Goal: Task Accomplishment & Management: Manage account settings

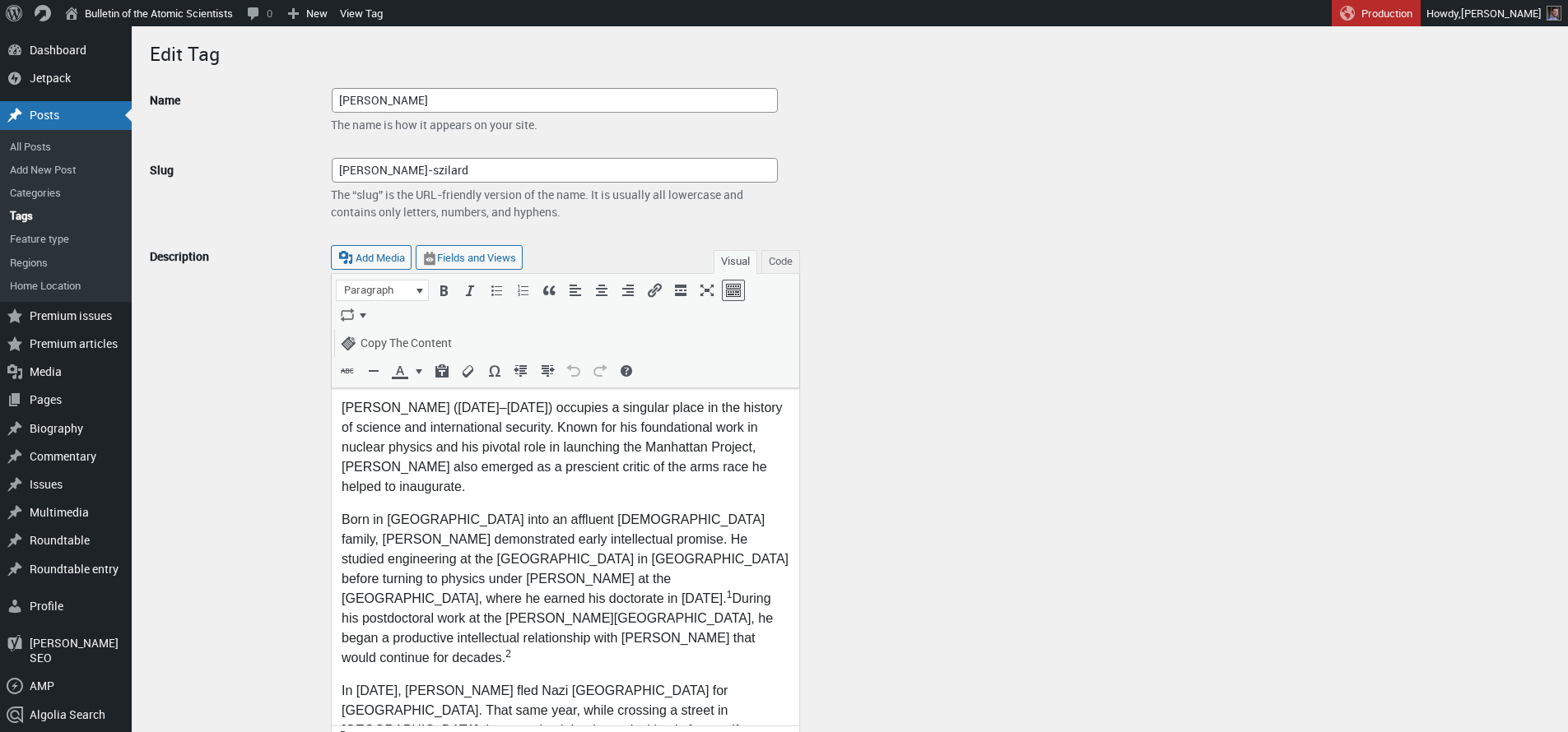
click at [553, 511] on p "Born in [GEOGRAPHIC_DATA] into an affluent [DEMOGRAPHIC_DATA] family, [PERSON_N…" at bounding box center [566, 588] width 448 height 158
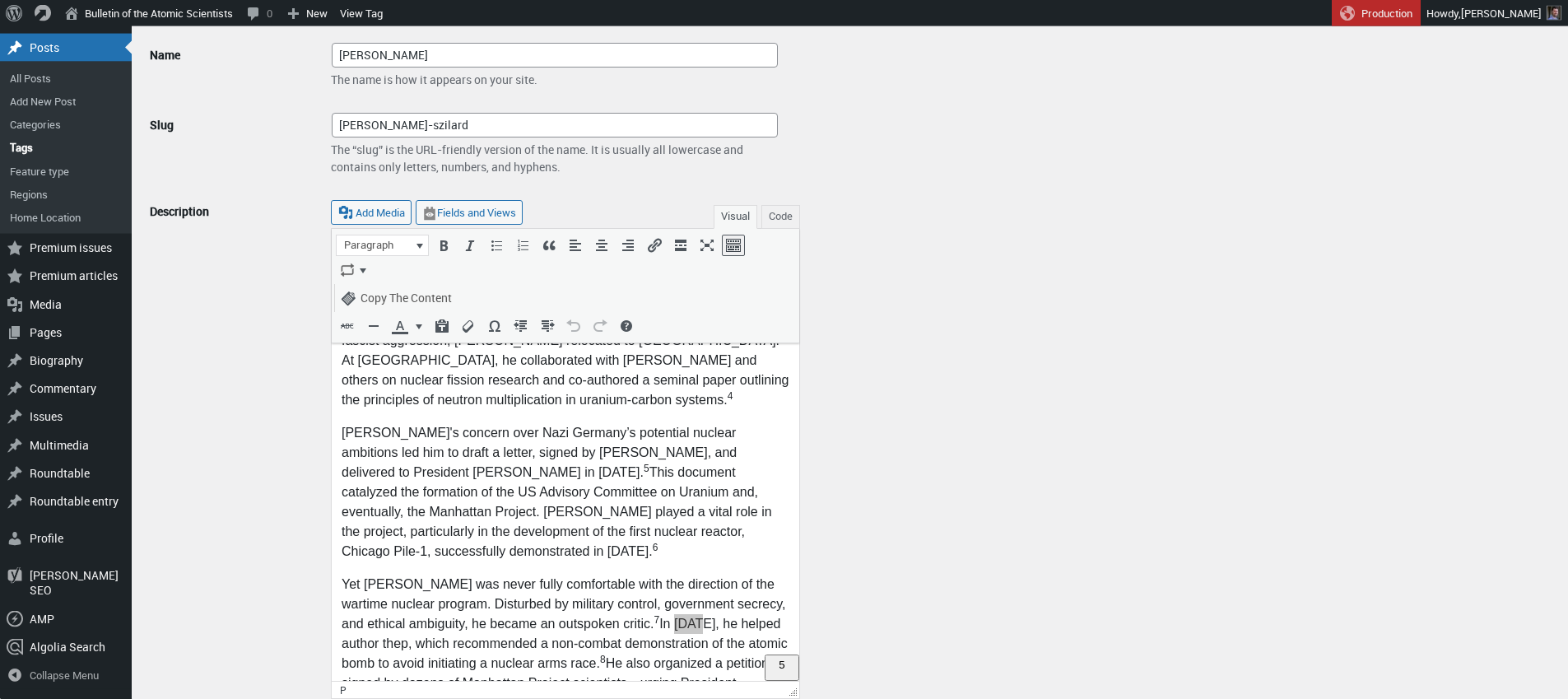
scroll to position [384, 0]
click at [694, 580] on p "Yet [PERSON_NAME] was never fully comfortable with the direction of the wartime…" at bounding box center [566, 653] width 448 height 158
click at [395, 604] on p "Yet [PERSON_NAME] was never fully comfortable with the direction of the wartime…" at bounding box center [566, 653] width 448 height 158
drag, startPoint x: 382, startPoint y: 606, endPoint x: 532, endPoint y: 606, distance: 150.0
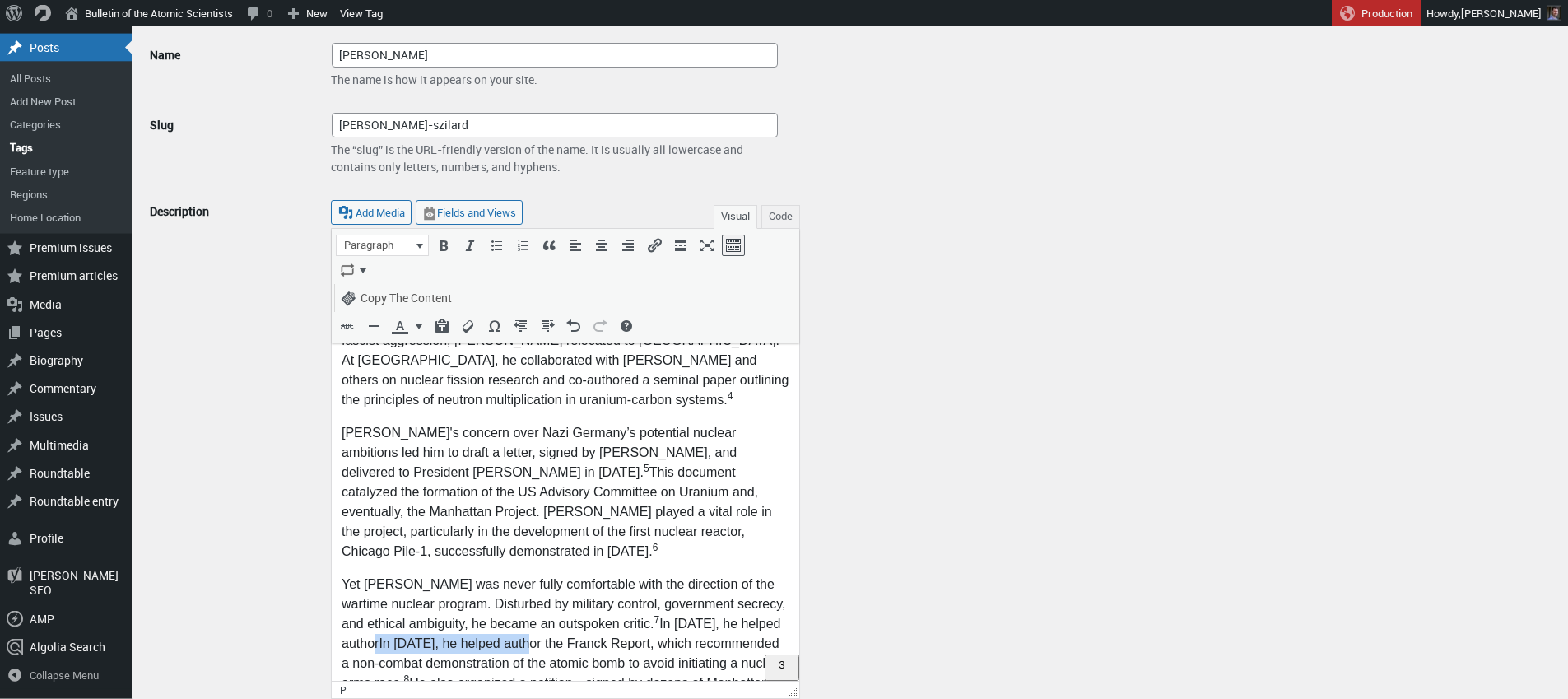
click at [532, 606] on p "Yet [PERSON_NAME] was never fully comfortable with the direction of the wartime…" at bounding box center [566, 663] width 448 height 178
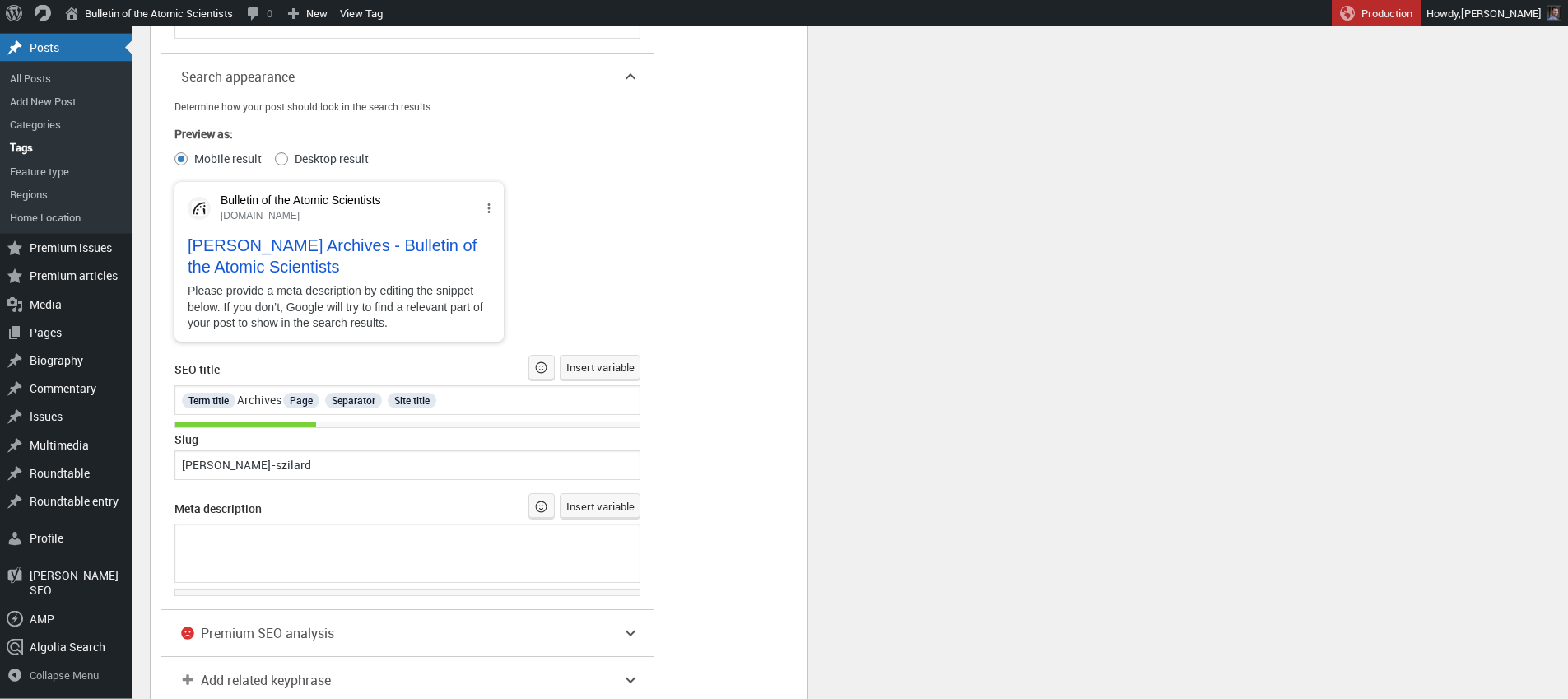
scroll to position [1147, 0]
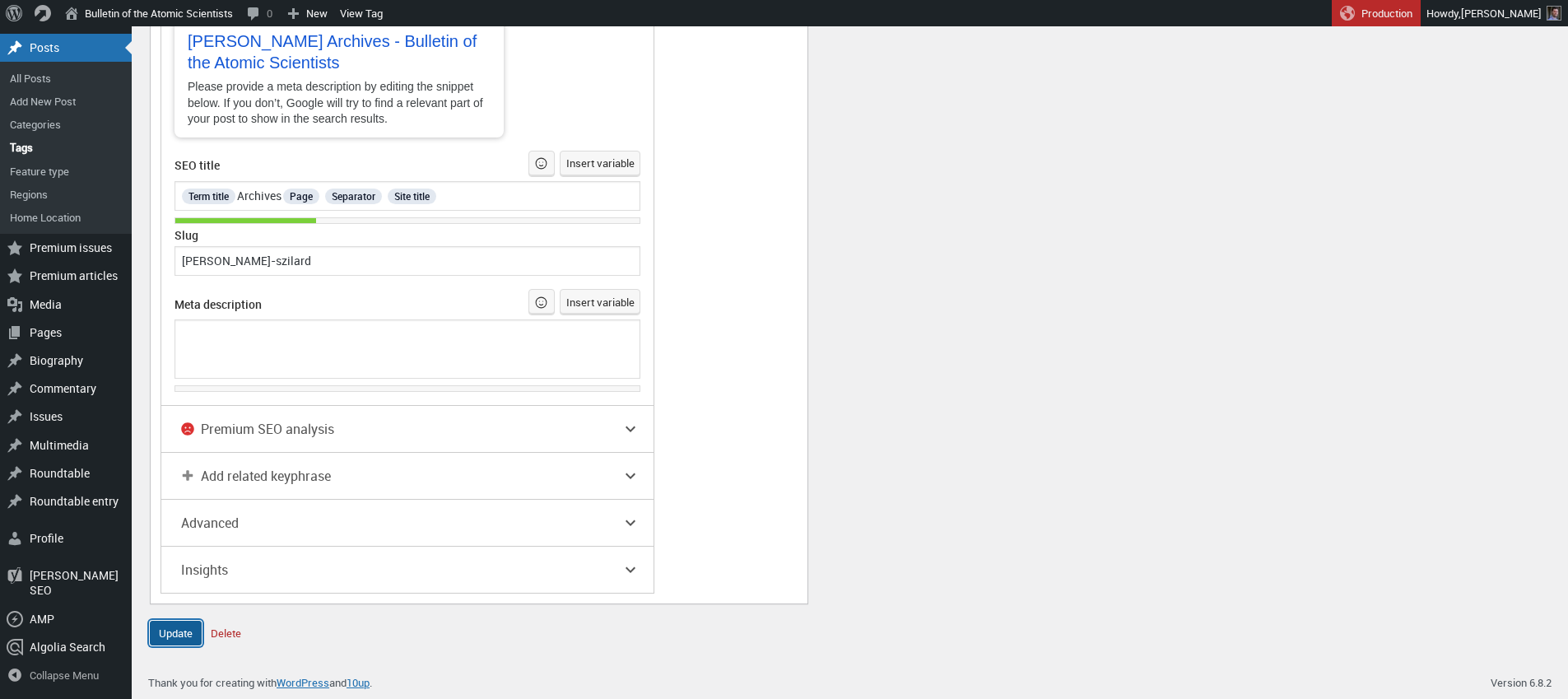
click at [187, 634] on input "Update" at bounding box center [175, 633] width 52 height 25
